Goal: Navigation & Orientation: Find specific page/section

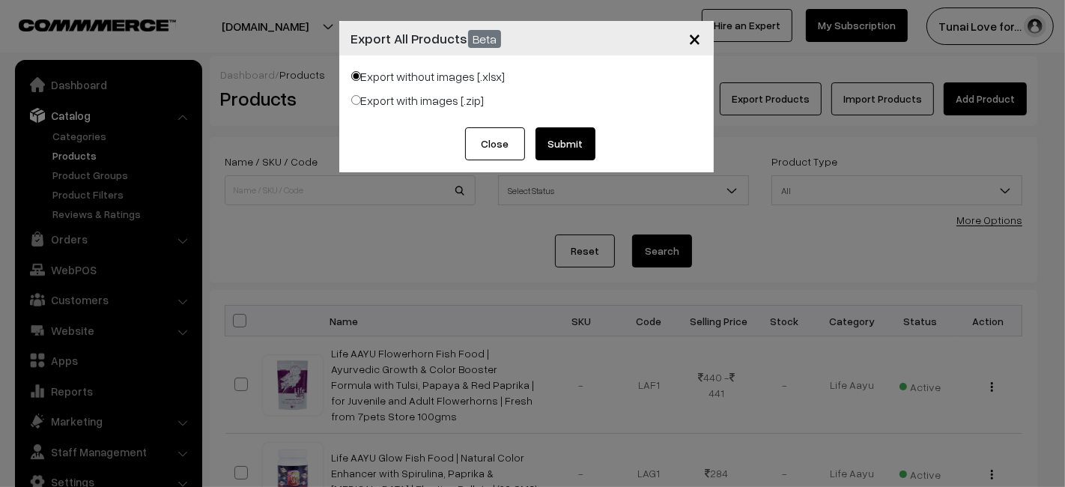
drag, startPoint x: 700, startPoint y: 28, endPoint x: 688, endPoint y: 37, distance: 14.9
click at [695, 34] on span "×" at bounding box center [695, 38] width 13 height 28
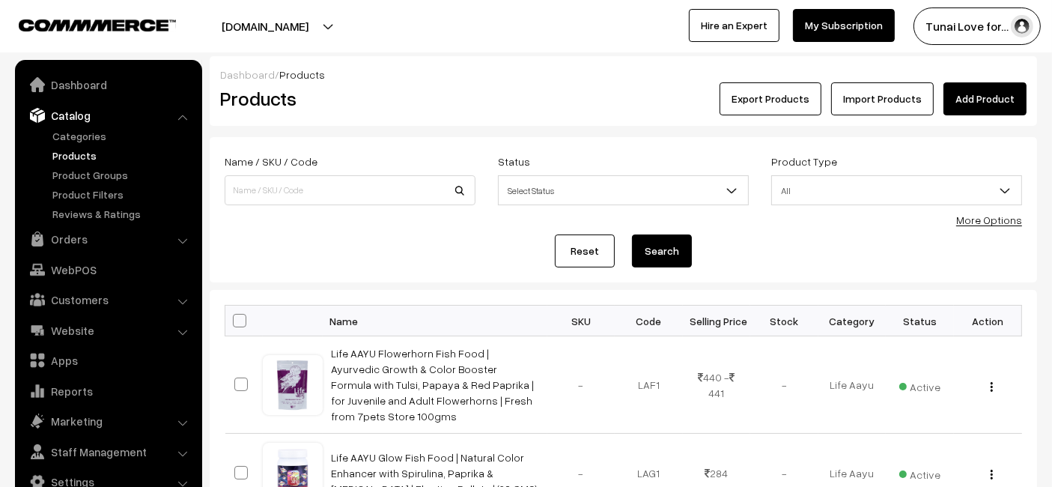
click at [690, 39] on div "Hire an Expert My Subscription" at bounding box center [786, 24] width 217 height 34
click at [115, 85] on link "Dashboard" at bounding box center [108, 84] width 178 height 27
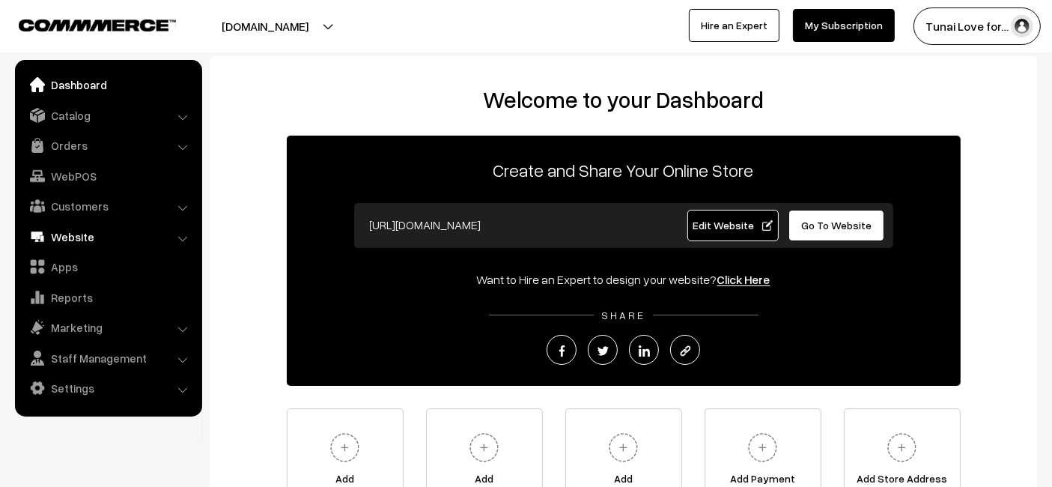
click at [138, 242] on link "Website" at bounding box center [108, 236] width 178 height 27
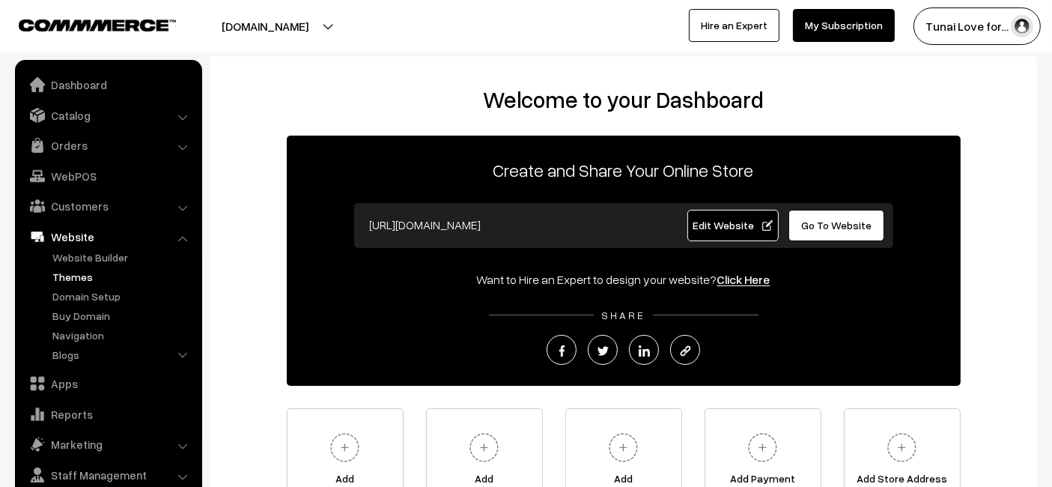
click at [73, 277] on link "Themes" at bounding box center [123, 277] width 148 height 16
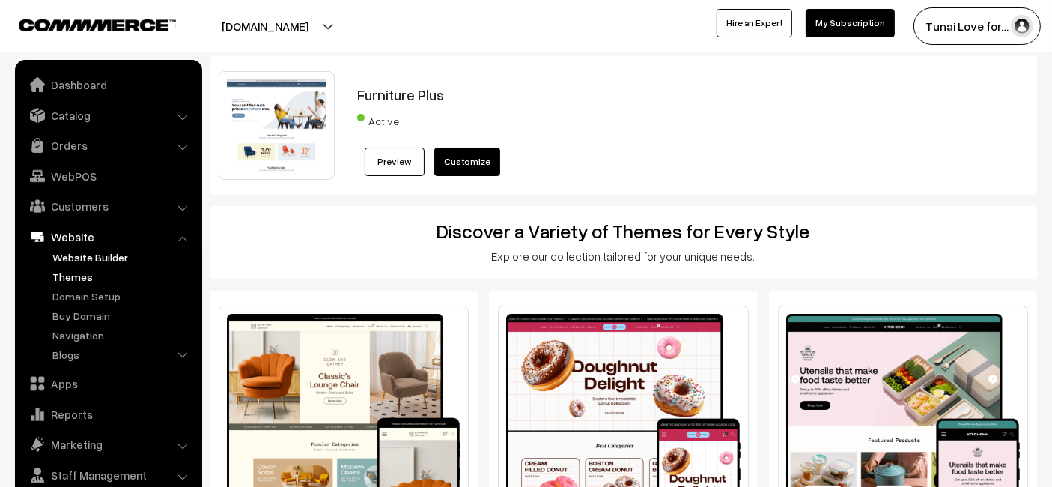
click at [59, 253] on link "Website Builder" at bounding box center [123, 257] width 148 height 16
